Goal: Register for event/course

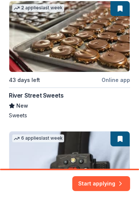
scroll to position [286, 0]
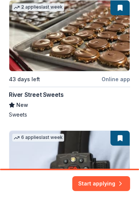
click at [84, 58] on div "Local 43 days left Online app The Shawnee Inn and Golf Resort New Discounted se…" at bounding box center [70, 185] width 122 height 646
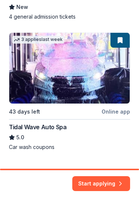
scroll to position [644, 0]
click at [116, 181] on button "Start applying" at bounding box center [101, 179] width 58 height 15
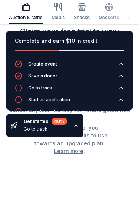
scroll to position [3058, 0]
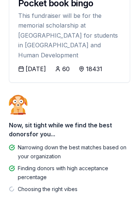
scroll to position [67, 0]
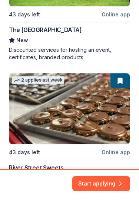
scroll to position [213, 0]
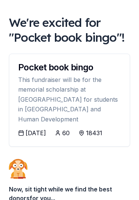
scroll to position [65, 0]
